Goal: Register for event/course

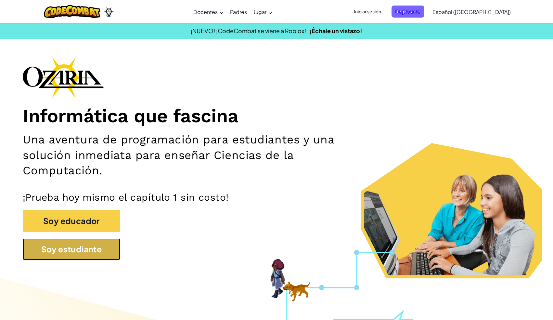
click at [82, 250] on button "Soy estudiante" at bounding box center [71, 249] width 97 height 22
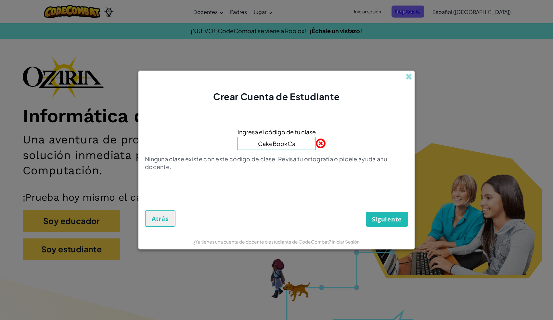
type input "CakeBookCar"
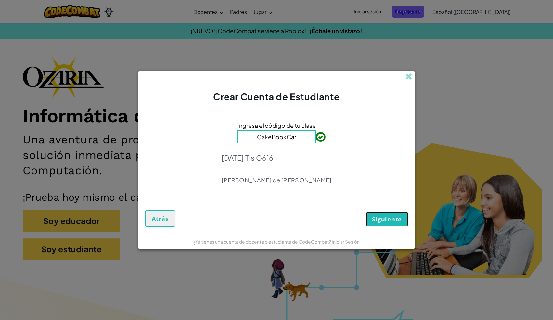
click at [384, 218] on span "Siguiente" at bounding box center [387, 219] width 30 height 8
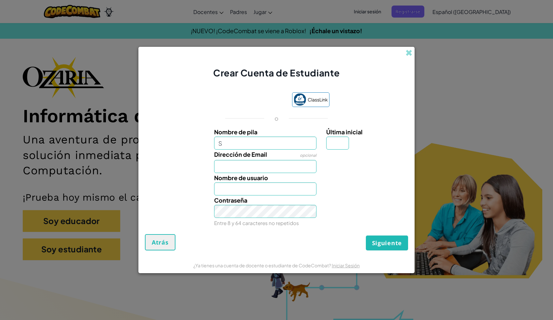
type input "[PERSON_NAME]"
type input "R"
type input "[EMAIL_ADDRESS][DOMAIN_NAME]"
type input "SophiaR"
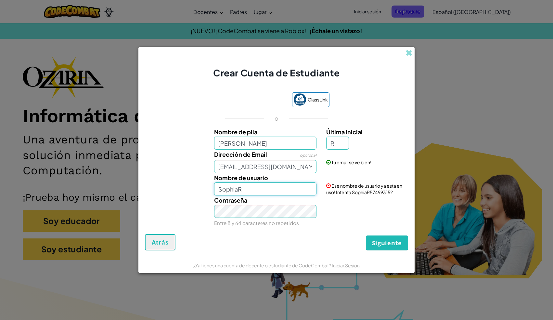
click at [261, 193] on input "SophiaR" at bounding box center [265, 188] width 103 height 13
click at [252, 140] on input "[PERSON_NAME]" at bounding box center [265, 142] width 103 height 13
type input "[PERSON_NAME]"
click at [248, 187] on input "SophiaR" at bounding box center [265, 188] width 103 height 13
click at [274, 190] on input "[PERSON_NAME]" at bounding box center [265, 188] width 103 height 13
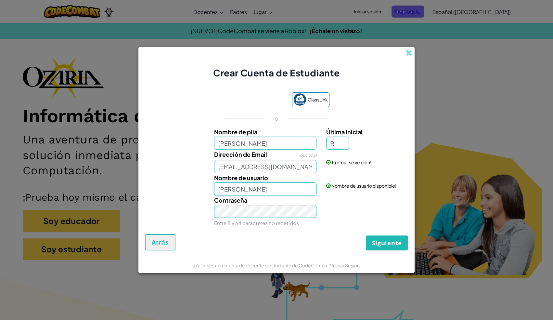
click at [239, 188] on input "[PERSON_NAME]" at bounding box center [265, 188] width 103 height 13
click at [279, 189] on input "[PERSON_NAME]" at bounding box center [265, 188] width 103 height 13
type input "[PERSON_NAME]"
click at [185, 194] on div "Nombre de usuario [PERSON_NAME] Nombre de usuario disponible!" at bounding box center [277, 184] width 270 height 22
click at [385, 242] on span "Siguiente" at bounding box center [387, 243] width 30 height 8
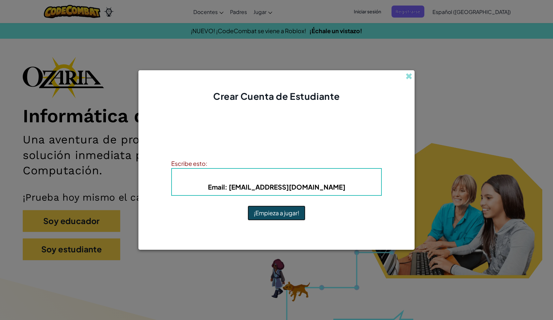
click at [263, 218] on button "¡Empieza a jugar!" at bounding box center [277, 212] width 58 height 15
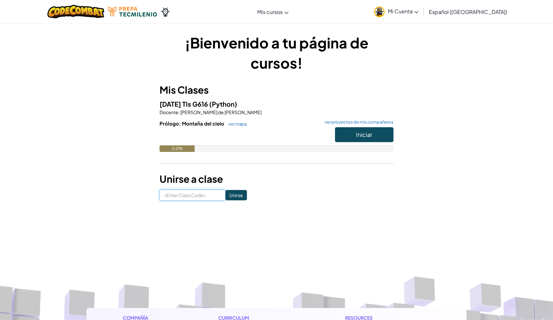
click at [206, 195] on input at bounding box center [192, 194] width 66 height 11
click at [460, 12] on span "Español ([GEOGRAPHIC_DATA])" at bounding box center [468, 11] width 78 height 7
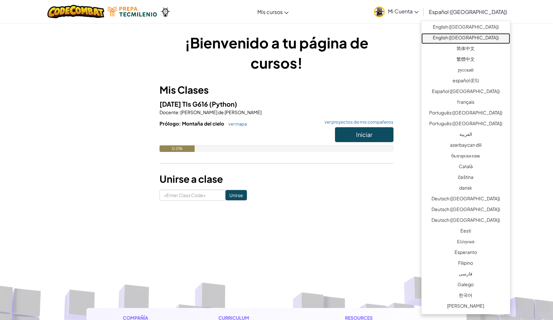
click at [466, 34] on link "English ([GEOGRAPHIC_DATA])" at bounding box center [465, 38] width 89 height 11
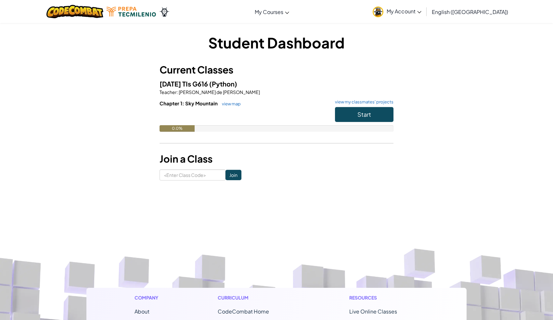
click at [480, 13] on span "English ([GEOGRAPHIC_DATA])" at bounding box center [470, 11] width 76 height 7
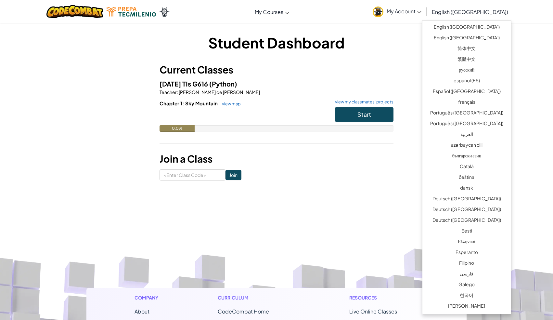
click at [389, 46] on h1 "Student Dashboard" at bounding box center [276, 42] width 234 height 20
